Goal: Task Accomplishment & Management: Manage account settings

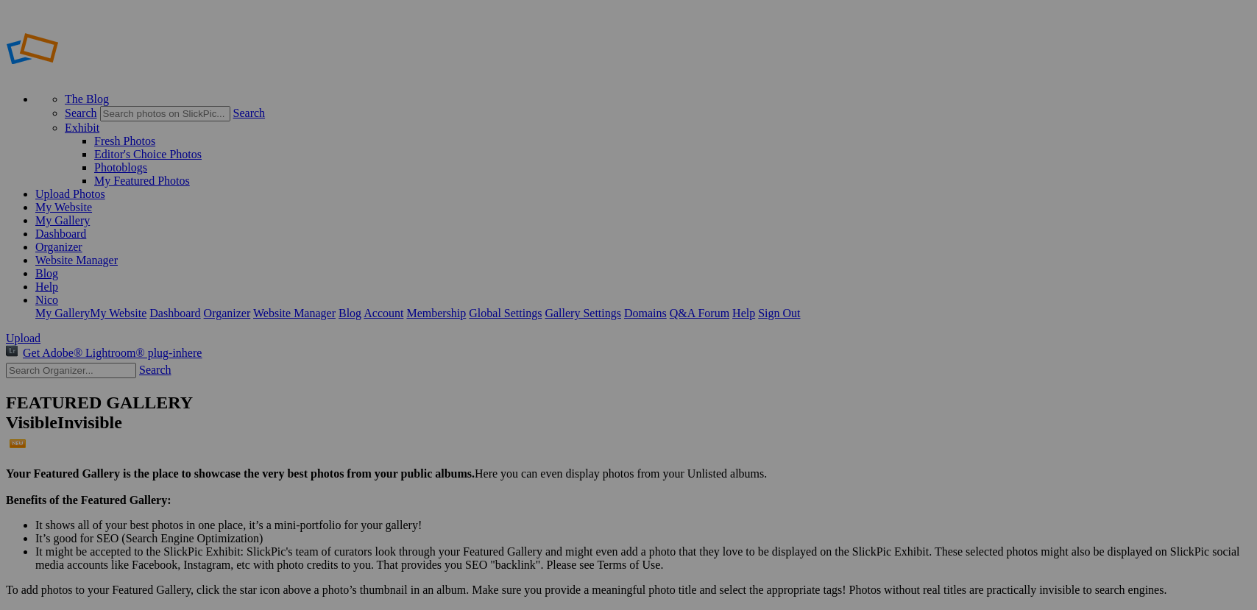
type input "Food"
click at [92, 201] on link "My Website" at bounding box center [63, 207] width 57 height 13
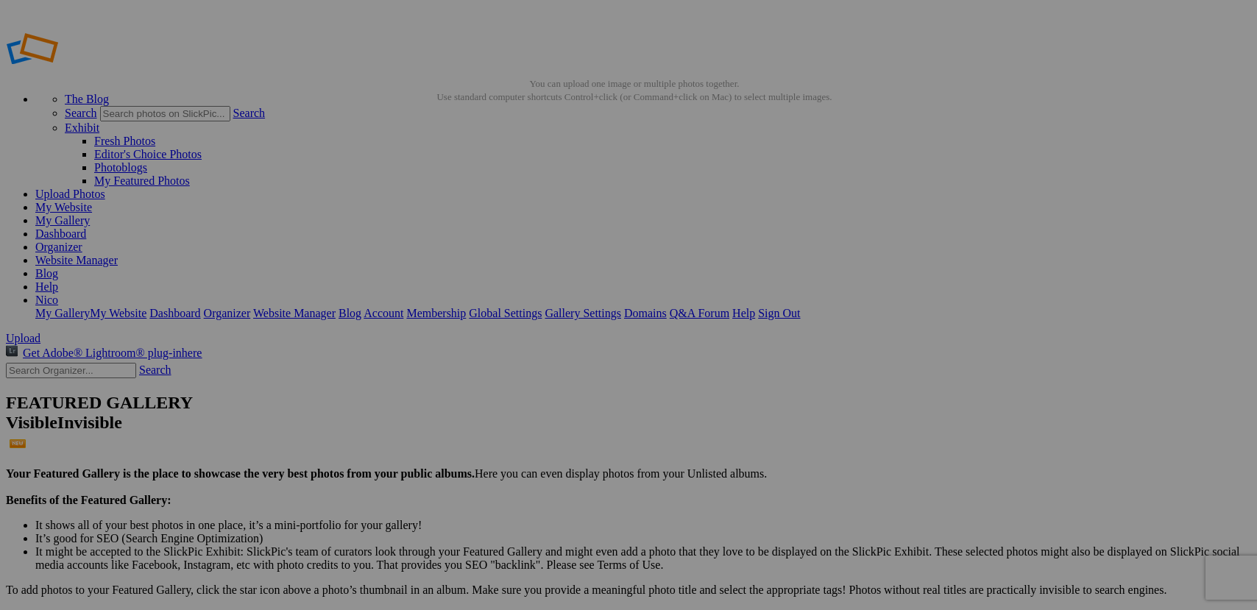
drag, startPoint x: 1071, startPoint y: 21, endPoint x: 1041, endPoint y: 79, distance: 66.2
click at [118, 254] on link "Website Manager" at bounding box center [76, 260] width 82 height 13
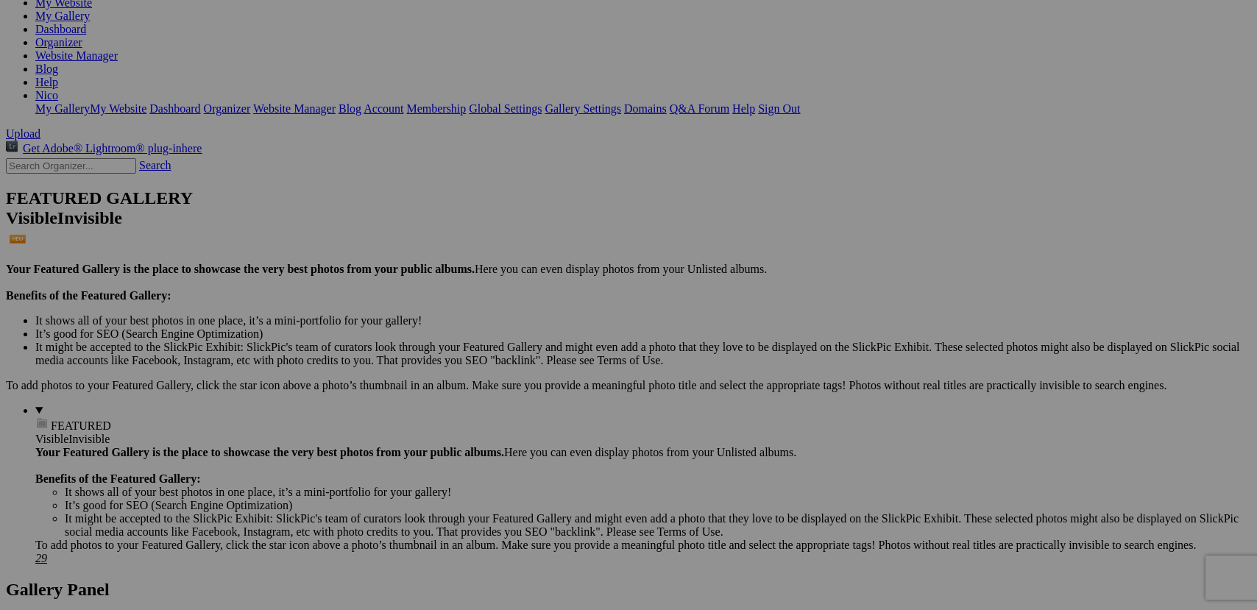
scroll to position [205, 0]
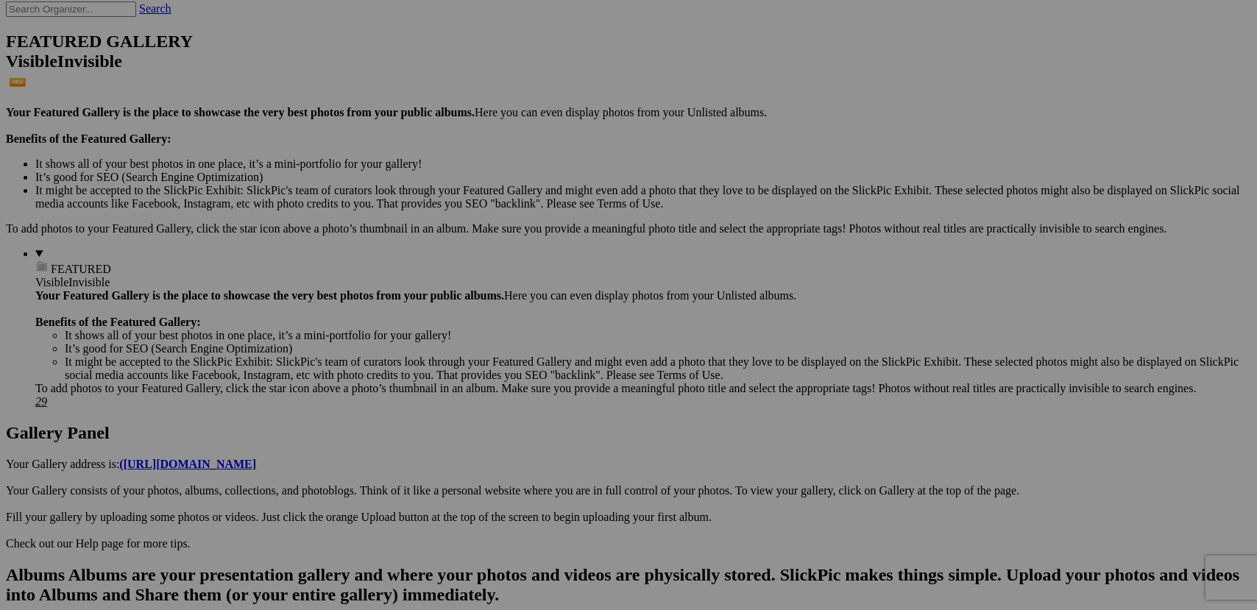
scroll to position [0, 0]
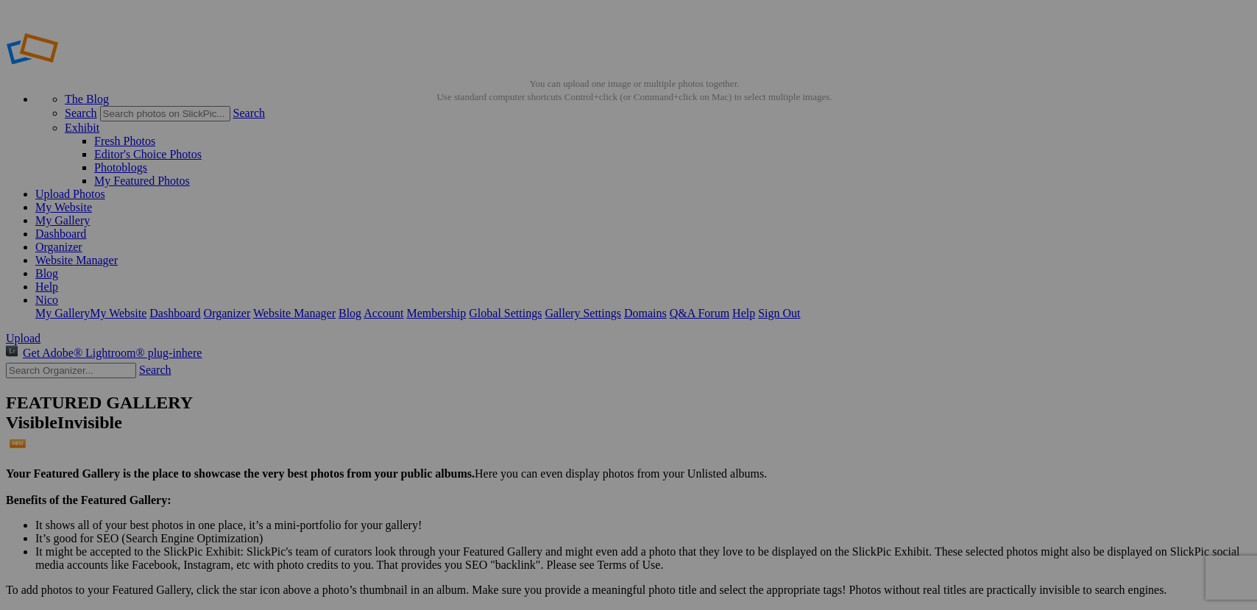
click at [92, 201] on link "My Website" at bounding box center [63, 207] width 57 height 13
click at [118, 254] on link "Website Manager" at bounding box center [76, 260] width 82 height 13
